Goal: Information Seeking & Learning: Learn about a topic

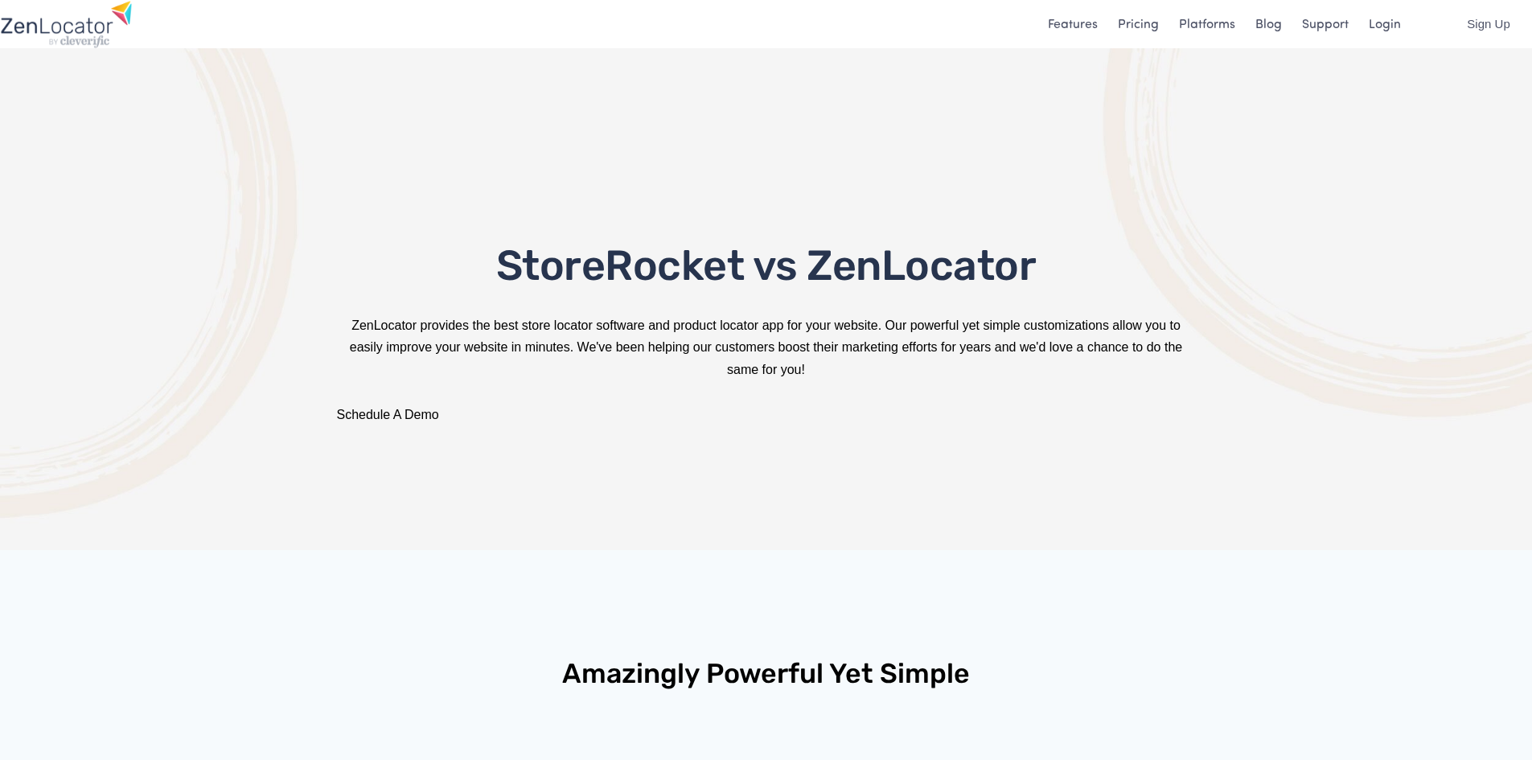
click at [1076, 18] on link "Features" at bounding box center [1073, 24] width 50 height 22
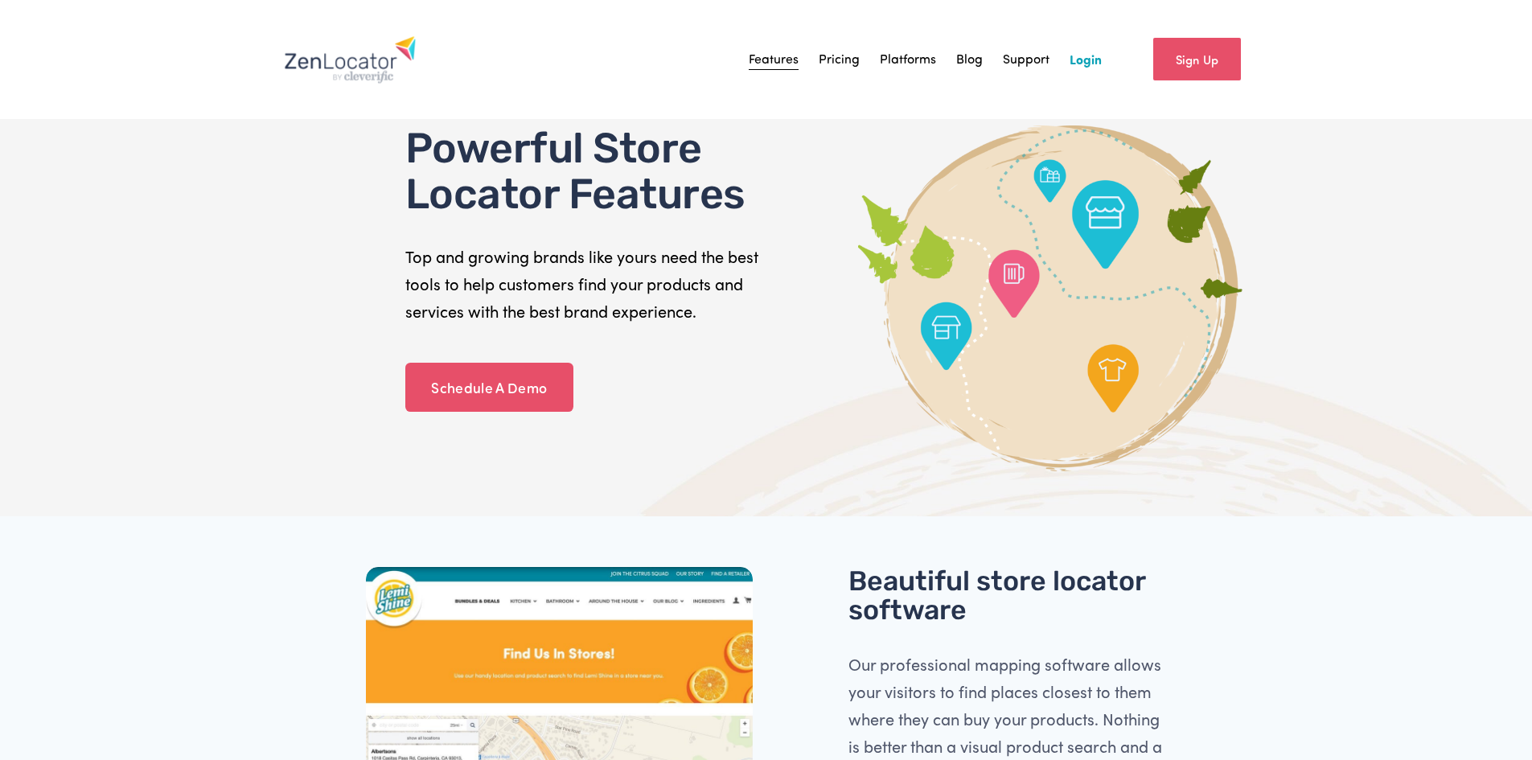
click at [837, 57] on link "Pricing" at bounding box center [839, 59] width 41 height 24
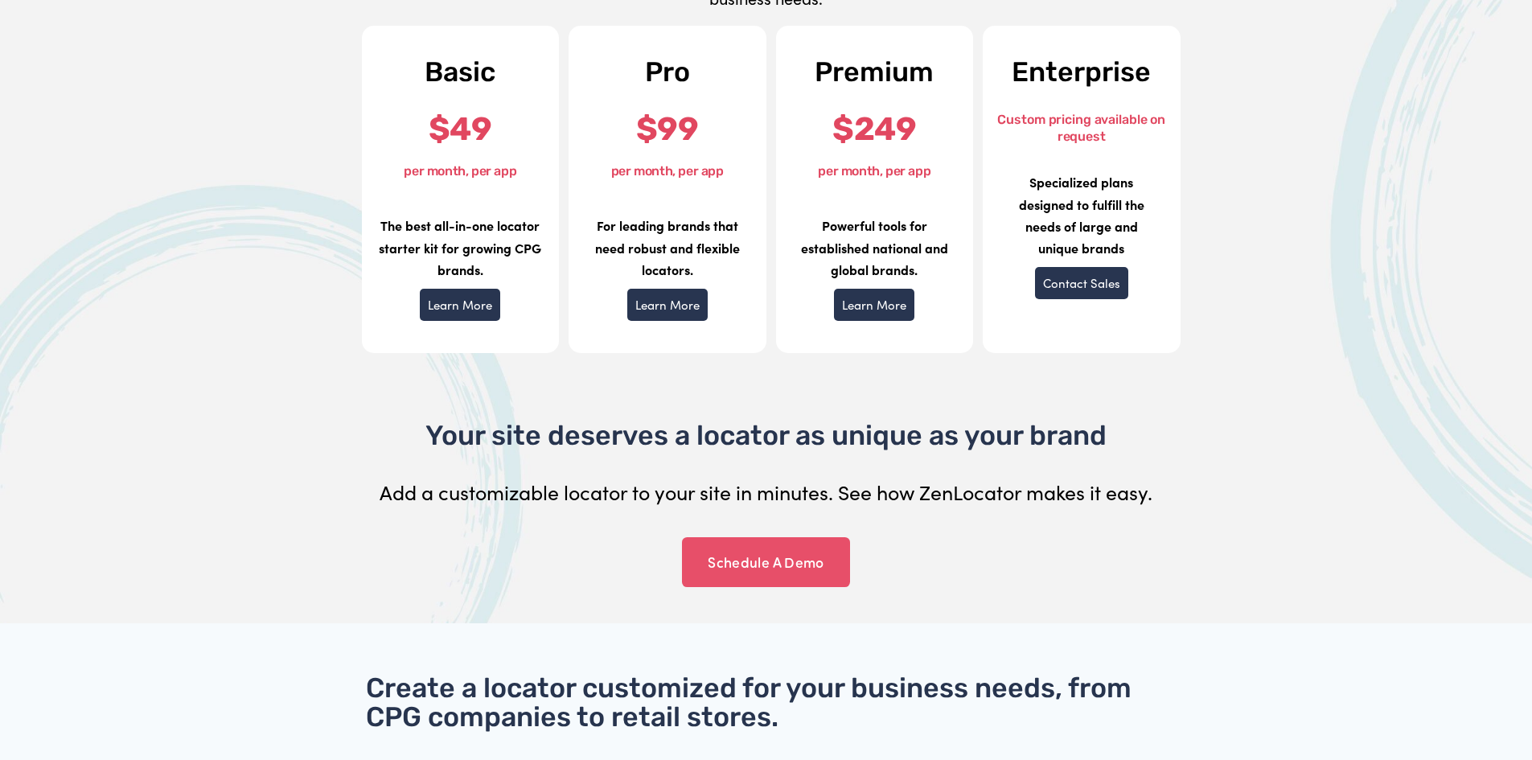
scroll to position [483, 0]
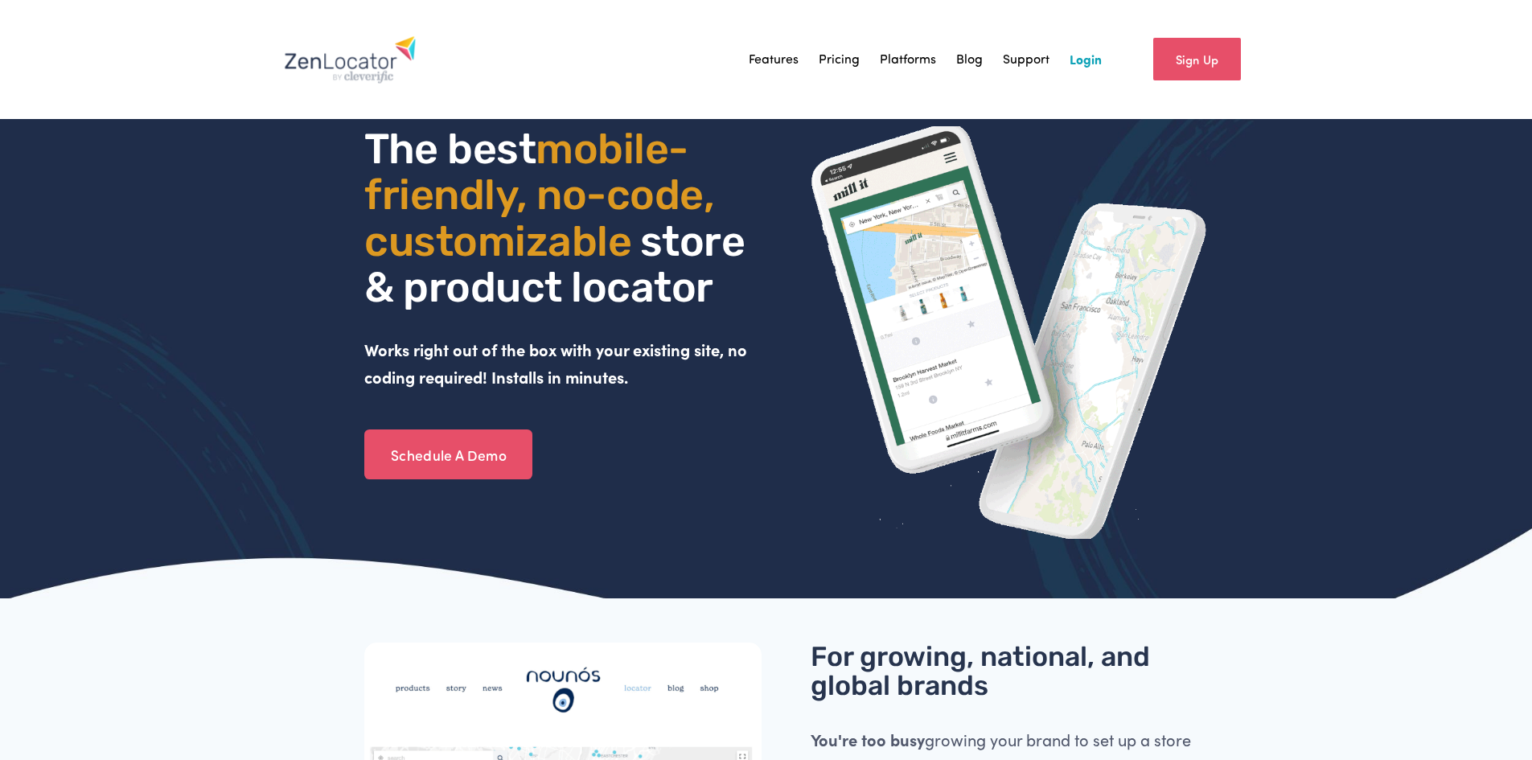
click at [832, 57] on link "Pricing" at bounding box center [839, 59] width 41 height 24
